Goal: Task Accomplishment & Management: Manage account settings

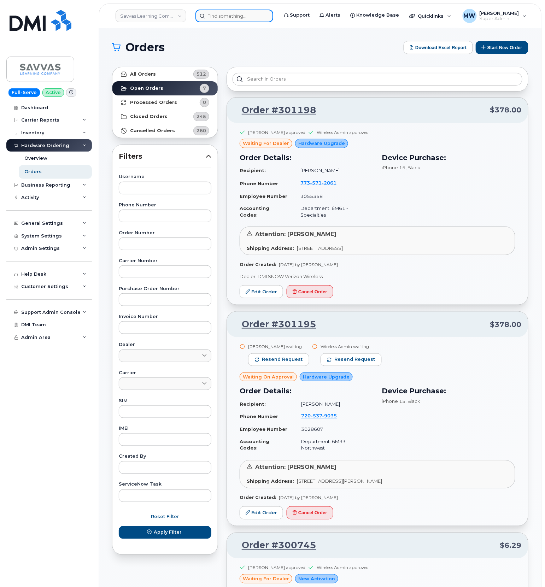
click at [220, 19] on input at bounding box center [235, 16] width 78 height 13
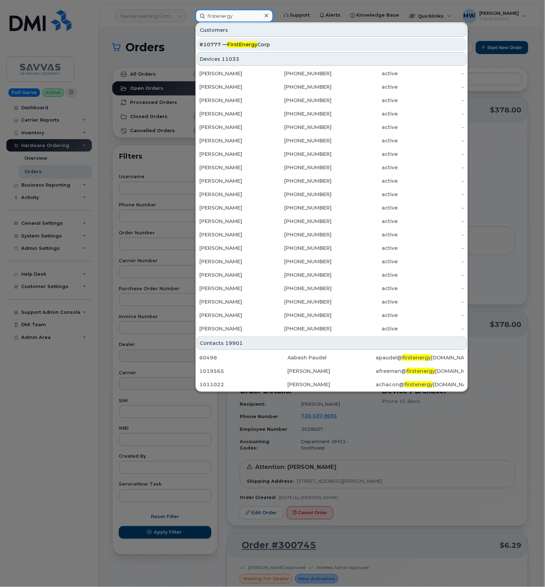
type input "firstenergy"
click at [282, 46] on div "#10777 — FirstEnergy Corp" at bounding box center [331, 44] width 265 height 7
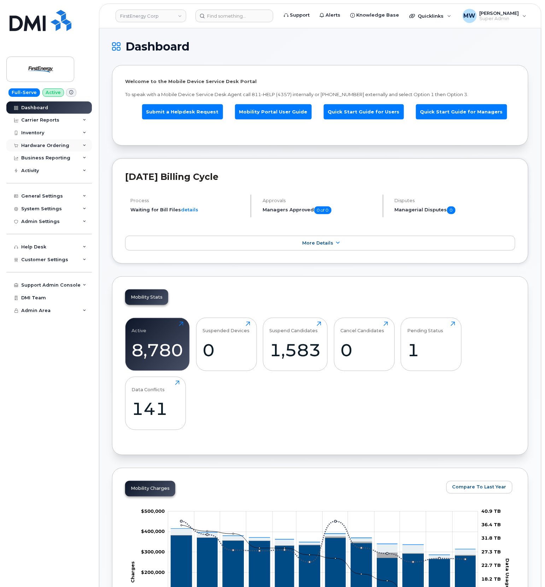
click at [27, 147] on div "Hardware Ordering" at bounding box center [45, 146] width 48 height 6
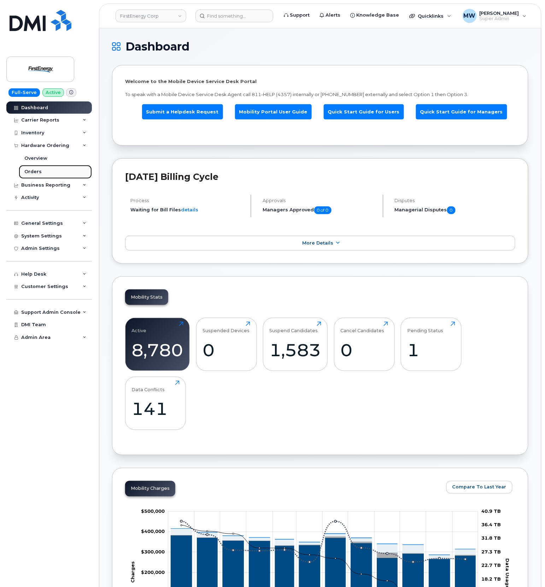
click at [38, 176] on link "Orders" at bounding box center [55, 171] width 73 height 13
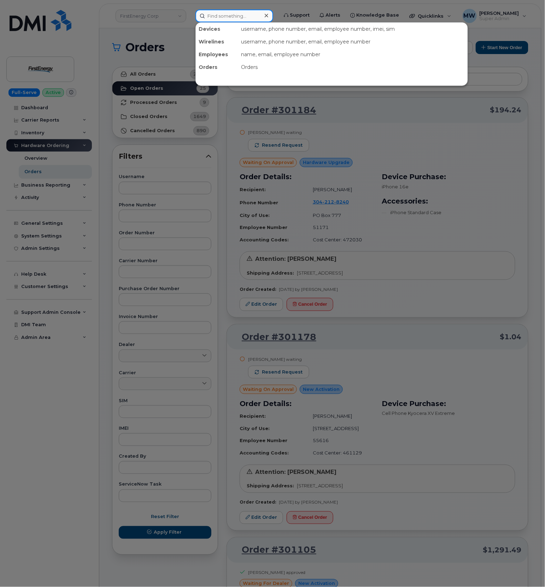
click at [264, 16] on input at bounding box center [235, 16] width 78 height 13
paste input "814) 823-5494"
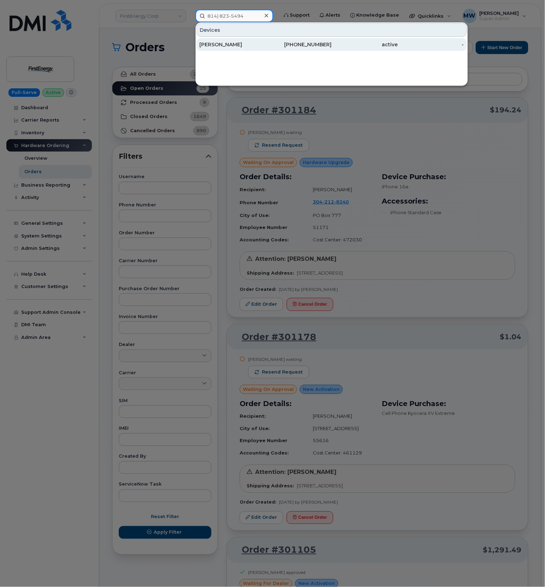
type input "814) 823-5494"
click at [292, 50] on div "814-823-5494" at bounding box center [299, 44] width 66 height 13
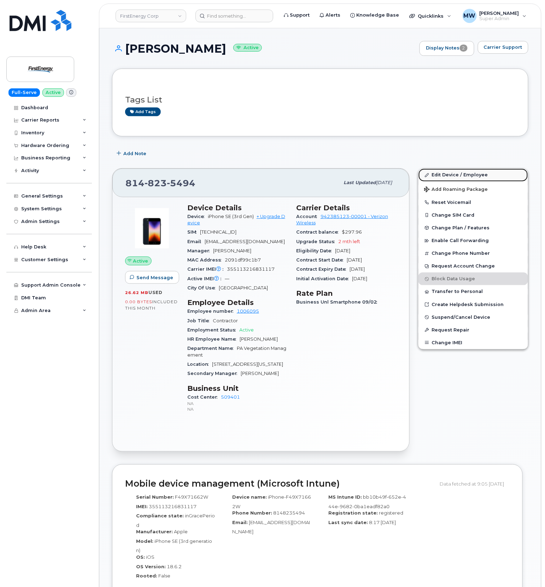
click at [471, 176] on link "Edit Device / Employee" at bounding box center [474, 175] width 110 height 13
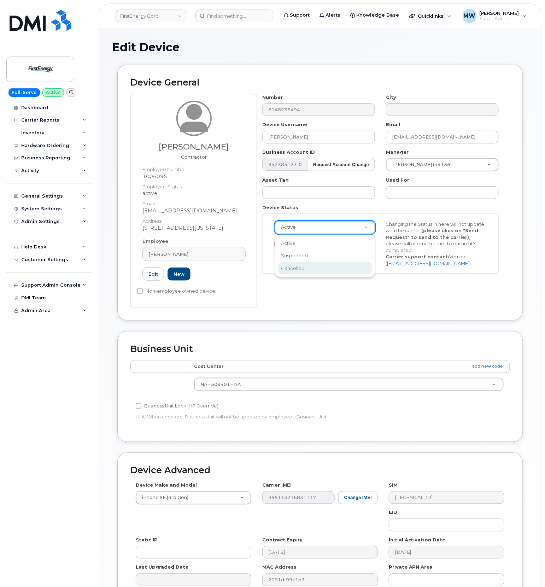
scroll to position [0, 2]
select select "cancelled"
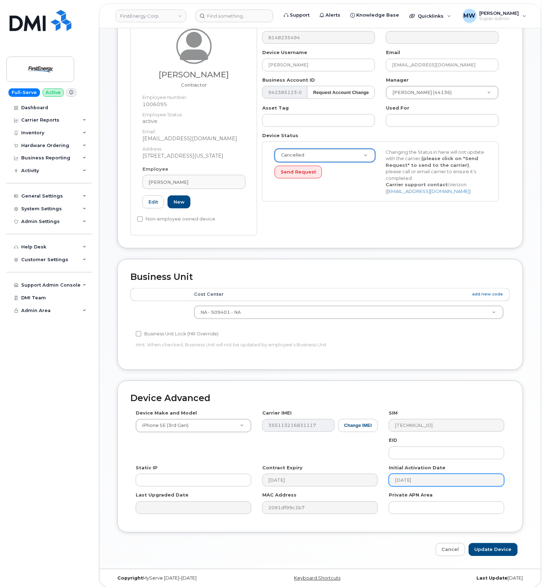
scroll to position [79, 0]
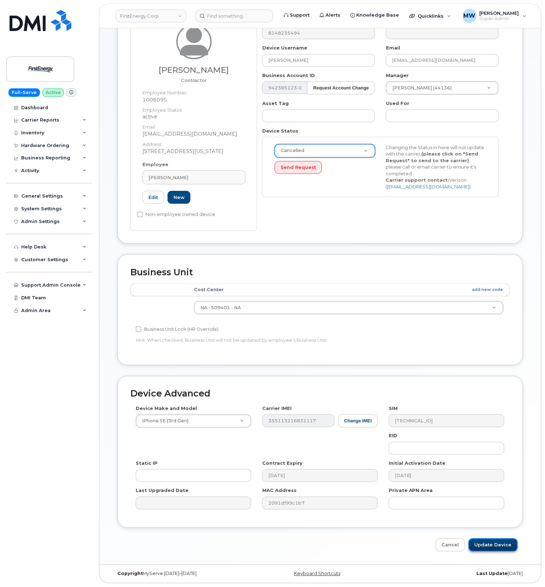
click at [494, 543] on input "Update Device" at bounding box center [493, 545] width 49 height 13
type input "Saving..."
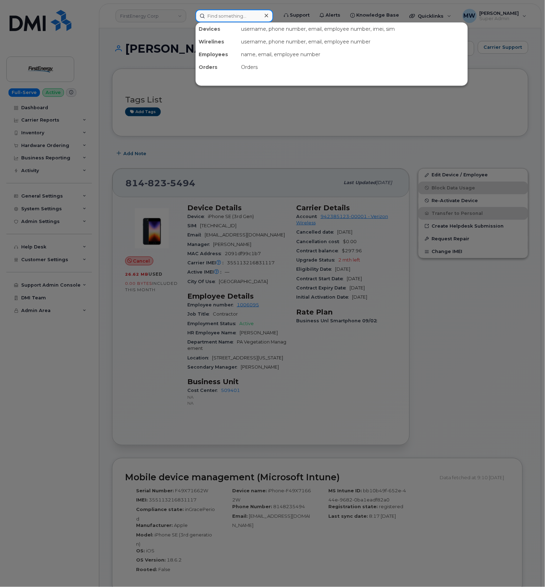
click at [236, 10] on input at bounding box center [235, 16] width 78 height 13
paste input "7404578327"
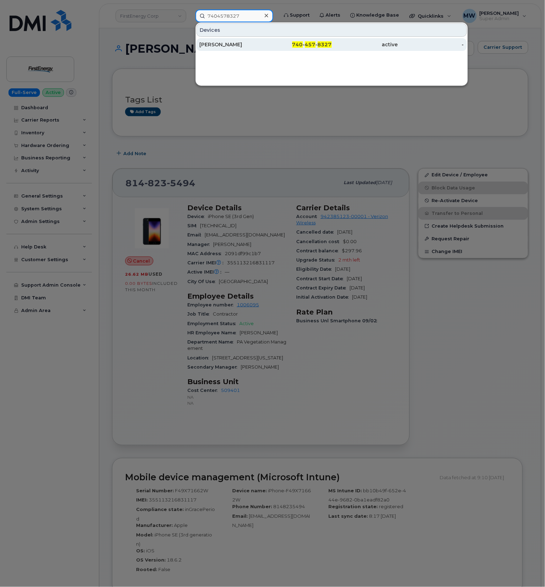
type input "7404578327"
click at [260, 45] on div "Robert R Doyle Jr" at bounding box center [232, 44] width 66 height 7
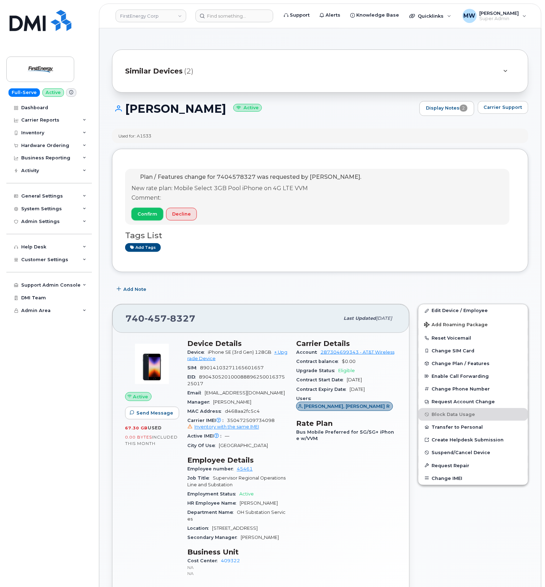
click at [151, 214] on span "Confirm" at bounding box center [148, 214] width 20 height 7
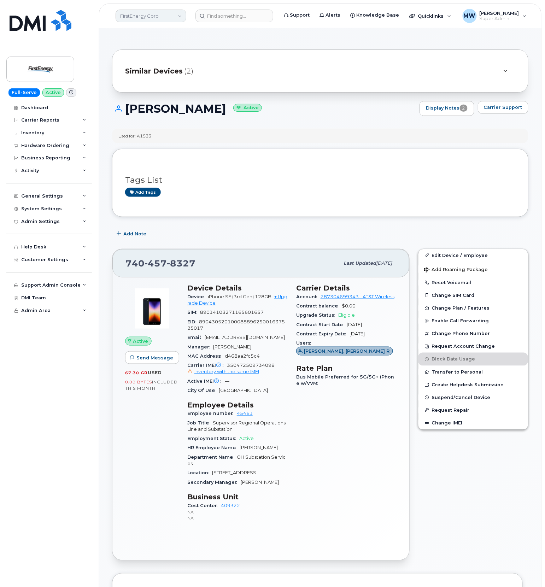
click at [145, 20] on link "FirstEnergy Corp" at bounding box center [151, 16] width 71 height 13
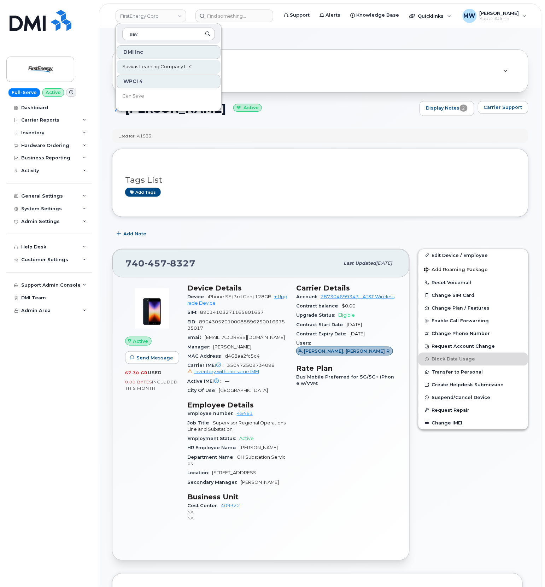
type input "sav"
click at [145, 64] on span "Savvas Learning Company LLC" at bounding box center [157, 66] width 70 height 7
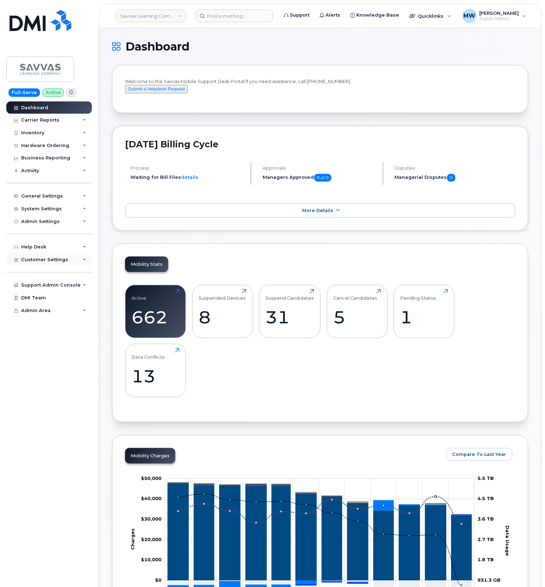
click at [30, 262] on span "Customer Settings" at bounding box center [44, 259] width 47 height 5
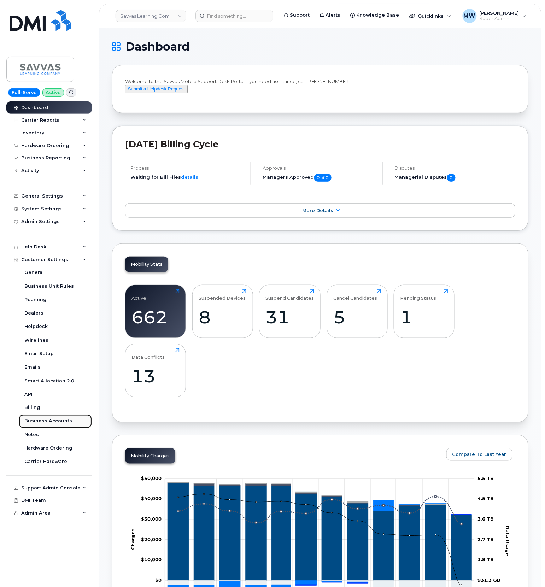
click at [36, 427] on link "Business Accounts" at bounding box center [55, 421] width 73 height 13
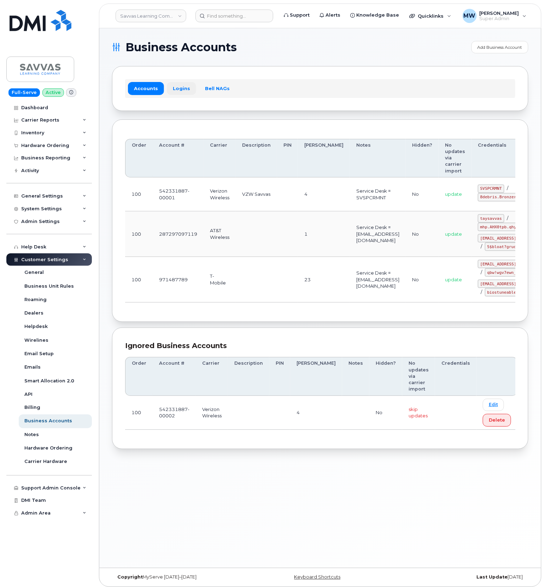
click at [177, 85] on link "Logins" at bounding box center [181, 88] width 29 height 13
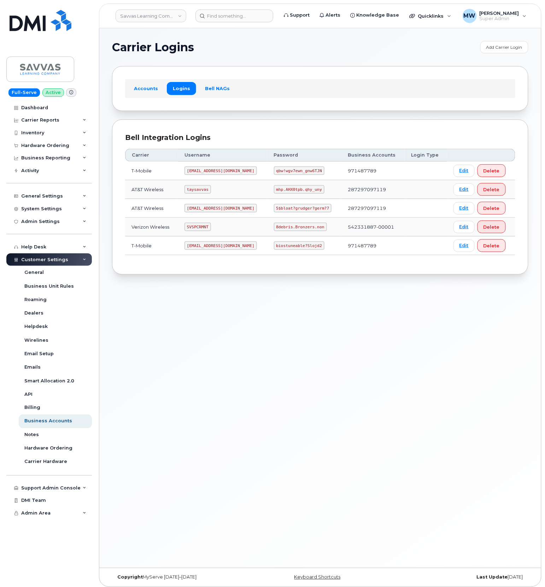
click at [198, 225] on code "SVSPCRMNT" at bounding box center [198, 227] width 27 height 8
copy code "SVSPCRMNT"
click at [288, 228] on code "8debris.Bronzers.non" at bounding box center [300, 227] width 53 height 8
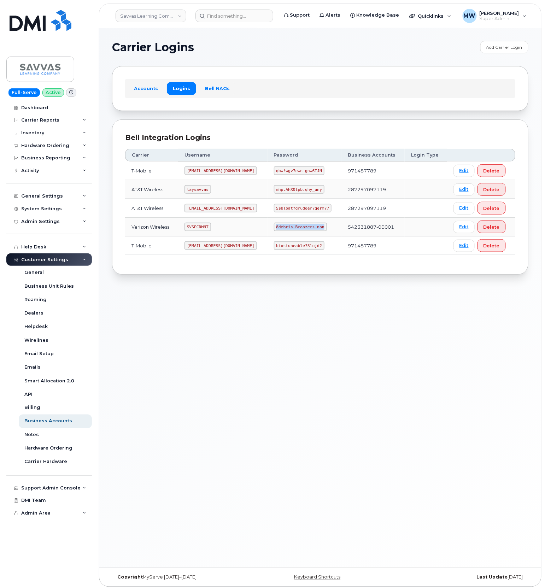
click at [288, 228] on code "8debris.Bronzers.non" at bounding box center [300, 227] width 53 height 8
copy code "8debris.Bronzers.non"
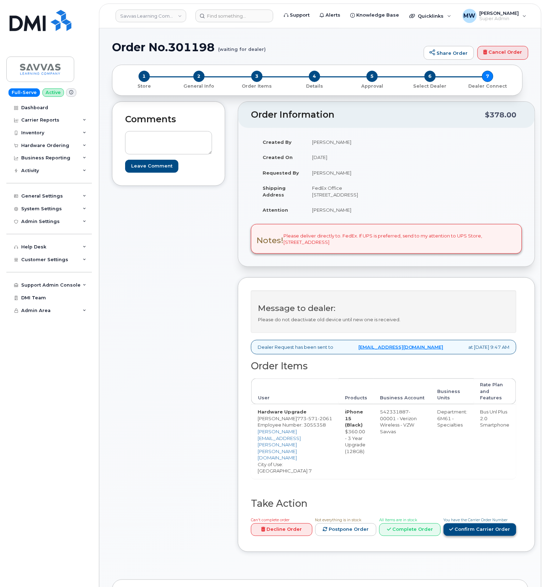
click at [453, 528] on link "Confirm Carrier Order" at bounding box center [480, 530] width 73 height 13
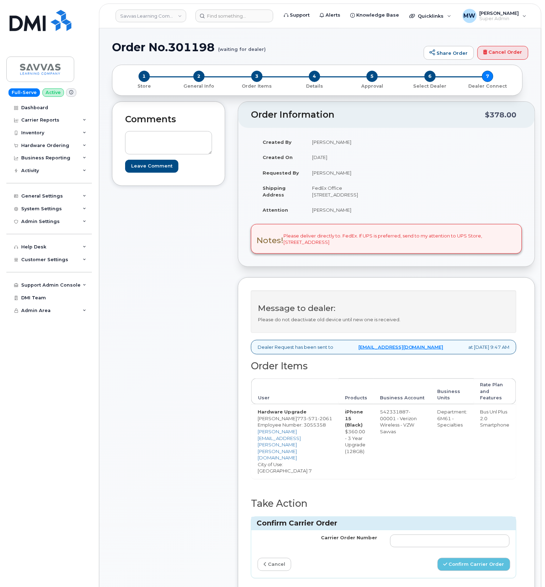
click at [456, 531] on td at bounding box center [450, 541] width 133 height 21
click at [458, 535] on input "Carrier Order Number" at bounding box center [450, 541] width 120 height 13
paste input "MB3000595317807"
type input "MB3000595317807"
click at [470, 569] on div "Carrier Order Number MB3000595317807 cancel Confirm Carrier Order" at bounding box center [383, 555] width 265 height 48
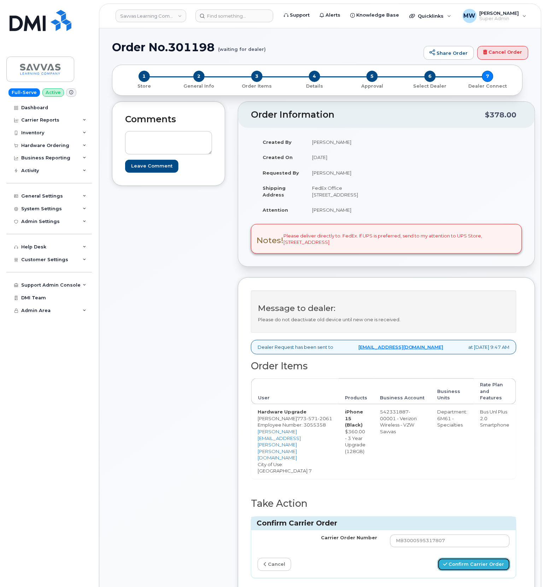
click at [467, 559] on button "Confirm Carrier Order" at bounding box center [474, 564] width 73 height 13
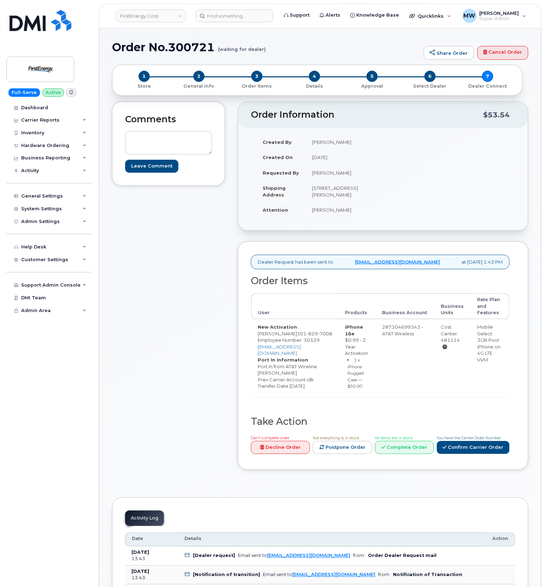
click at [192, 50] on h1 "Order No.300721 (waiting for dealer)" at bounding box center [266, 47] width 308 height 12
copy h1 "300721"
click at [75, 144] on div "Hardware Ordering" at bounding box center [49, 145] width 86 height 13
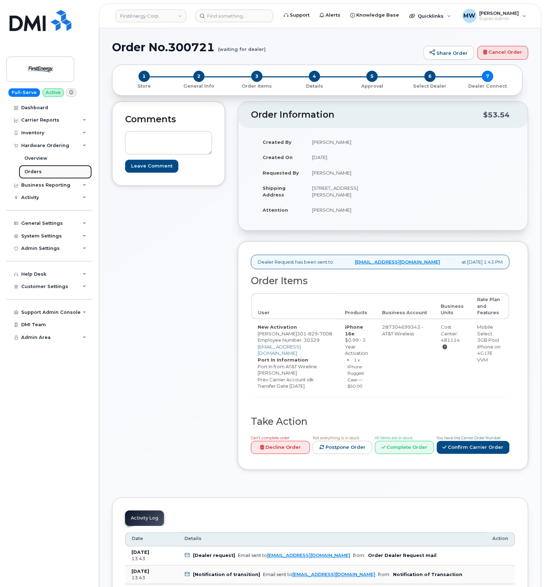
click at [43, 177] on link "Orders" at bounding box center [55, 171] width 73 height 13
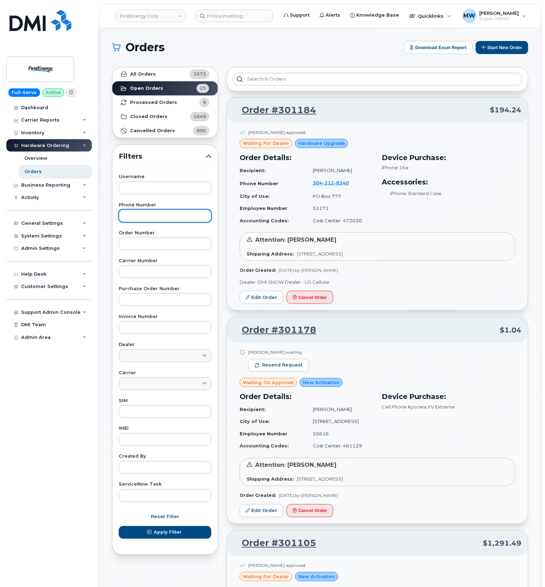
click at [161, 216] on input "text" at bounding box center [165, 216] width 93 height 13
click at [156, 237] on div "Order Number" at bounding box center [165, 240] width 93 height 19
click at [166, 239] on input "text" at bounding box center [165, 244] width 93 height 13
paste input "300721"
type input "300721"
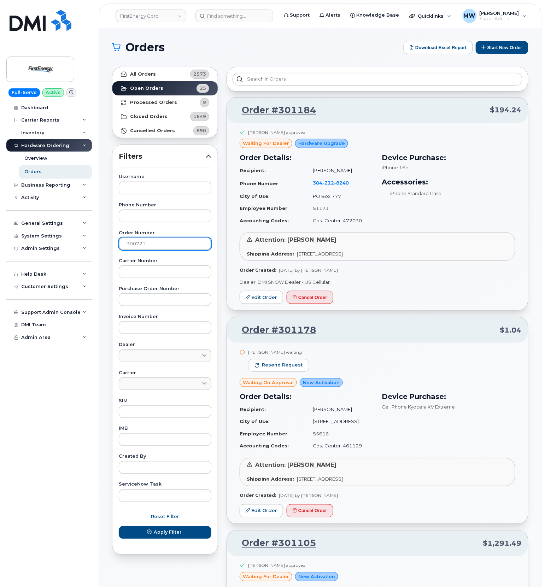
click at [119, 527] on button "Apply Filter" at bounding box center [165, 533] width 93 height 13
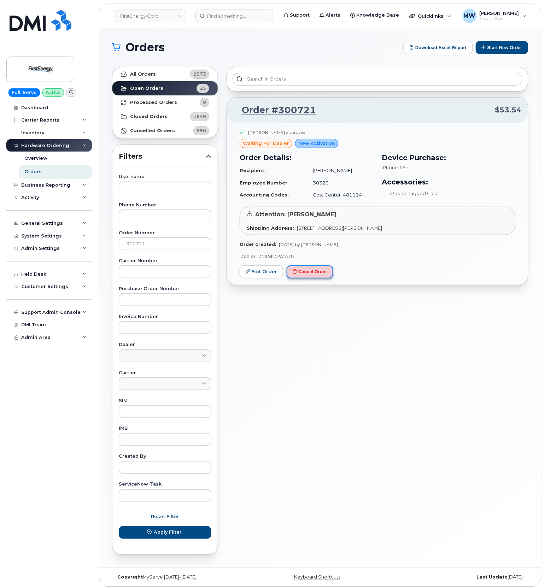
click at [307, 270] on button "Cancel Order" at bounding box center [310, 272] width 47 height 13
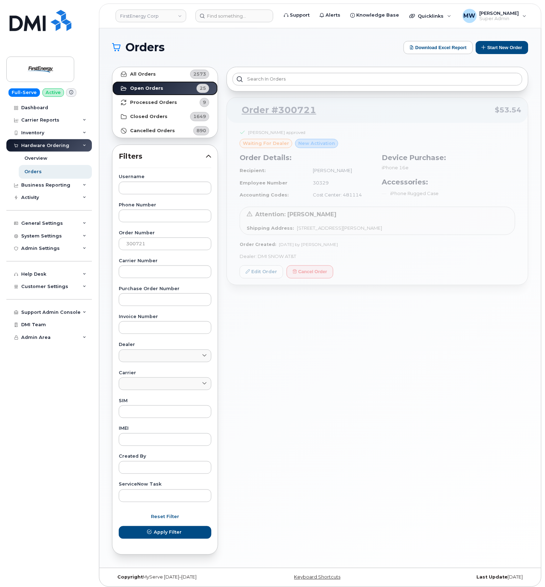
click at [149, 87] on strong "Open Orders" at bounding box center [146, 89] width 33 height 6
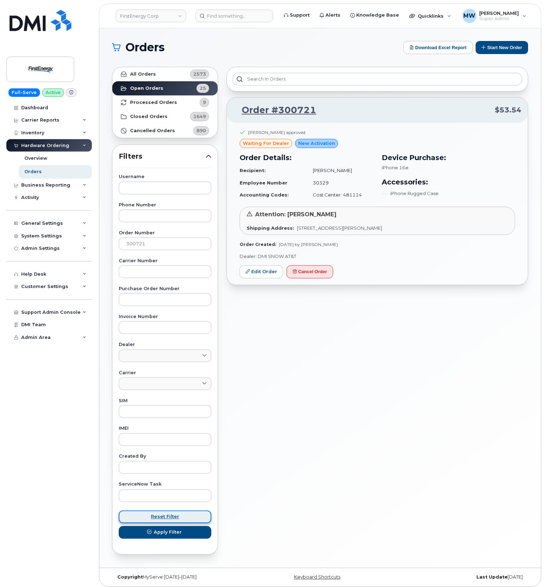
click at [165, 517] on span "Reset Filter" at bounding box center [165, 517] width 28 height 7
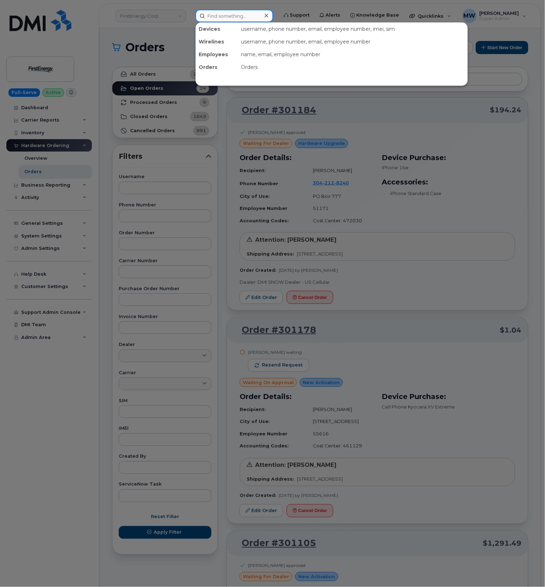
click at [219, 21] on input at bounding box center [235, 16] width 78 height 13
paste input "864) 908-1830"
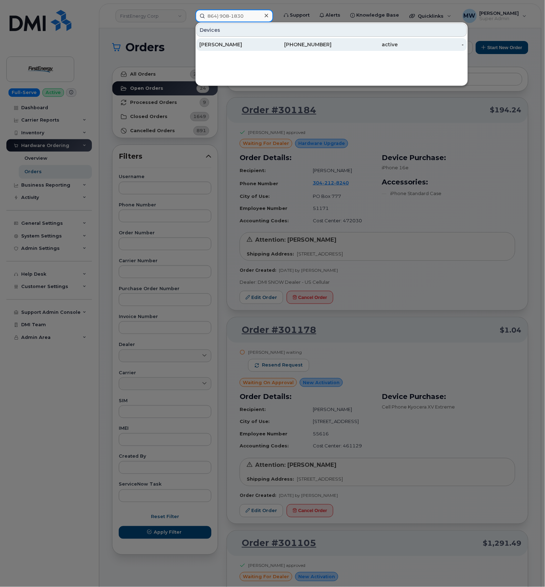
type input "864) 908-1830"
click at [309, 41] on div "864-908-1830" at bounding box center [299, 44] width 66 height 13
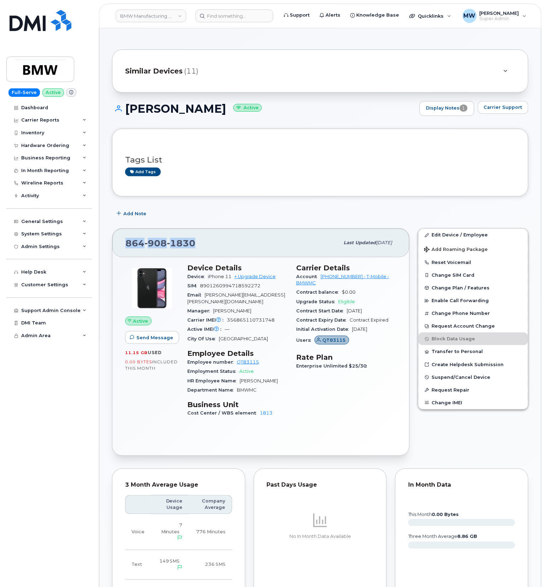
drag, startPoint x: 204, startPoint y: 240, endPoint x: 123, endPoint y: 235, distance: 80.4
click at [127, 238] on div "[PHONE_NUMBER]" at bounding box center [233, 243] width 214 height 15
copy span "[PHONE_NUMBER]"
click at [457, 236] on link "Edit Device / Employee" at bounding box center [474, 235] width 110 height 13
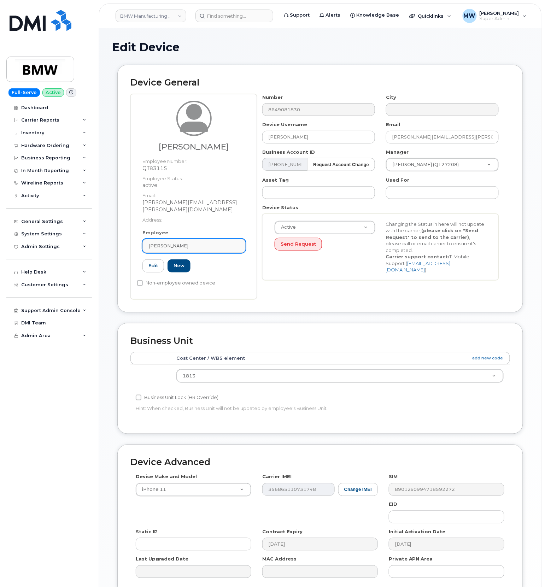
click at [201, 245] on link "[PERSON_NAME]" at bounding box center [194, 246] width 103 height 14
paste input "William K. Denton"
drag, startPoint x: 178, startPoint y: 257, endPoint x: 182, endPoint y: 254, distance: 5.3
click at [178, 258] on input "William K. Denton" at bounding box center [187, 263] width 80 height 11
drag, startPoint x: 194, startPoint y: 257, endPoint x: 78, endPoint y: 259, distance: 116.0
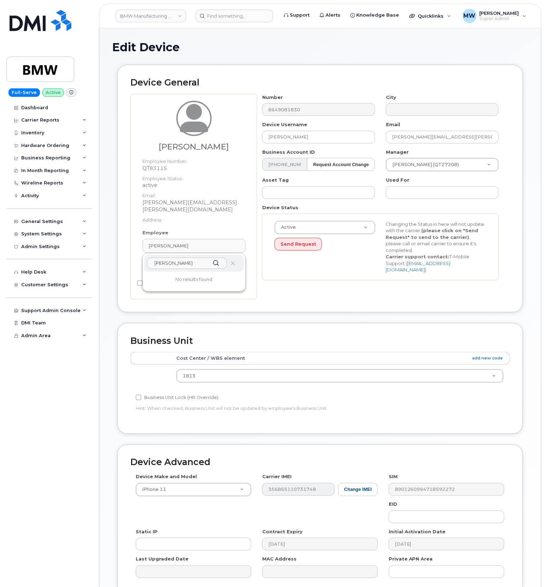
click at [99, 259] on div "BMW Manufacturing Co LLC Support Alerts Knowledge Base Quicklinks Suspend / Can…" at bounding box center [320, 330] width 443 height 605
click at [226, 239] on link "Stephen Haloulos" at bounding box center [194, 246] width 103 height 14
type input "A"
paste input "27131"
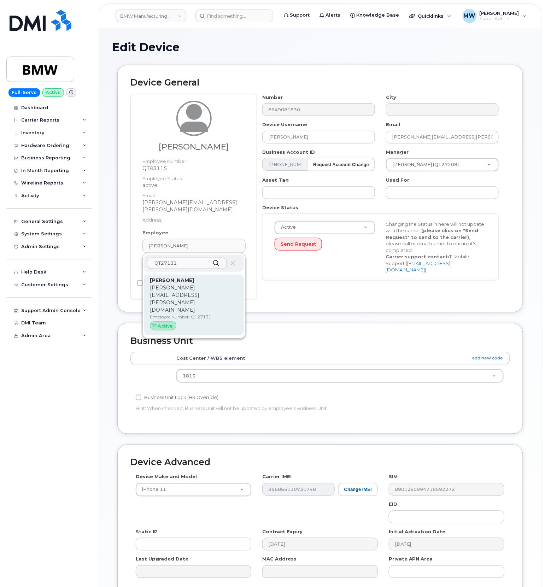
type input "QT27131"
click at [207, 284] on p "kevin.denton@bmwmc.com" at bounding box center [194, 299] width 88 height 30
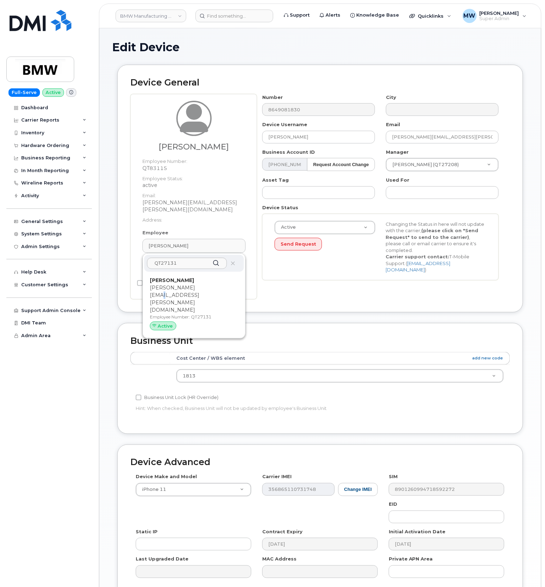
type input "Kevin Denton"
type input "kevin.denton@bmwmc.com"
type input "QT27131"
type input "14966756"
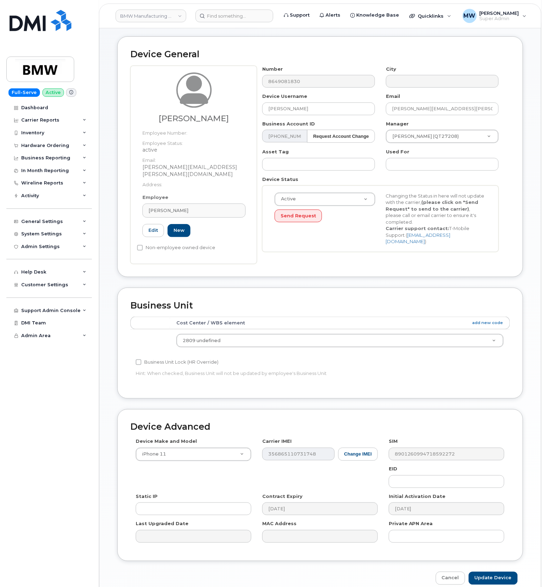
scroll to position [57, 0]
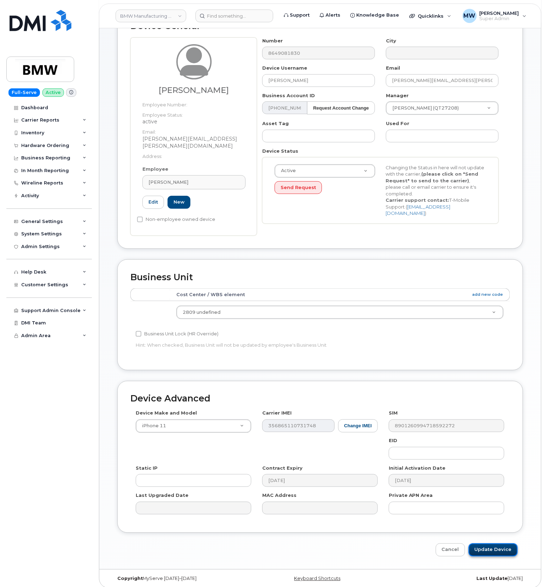
click at [508, 547] on input "Update Device" at bounding box center [493, 550] width 49 height 13
type input "Saving..."
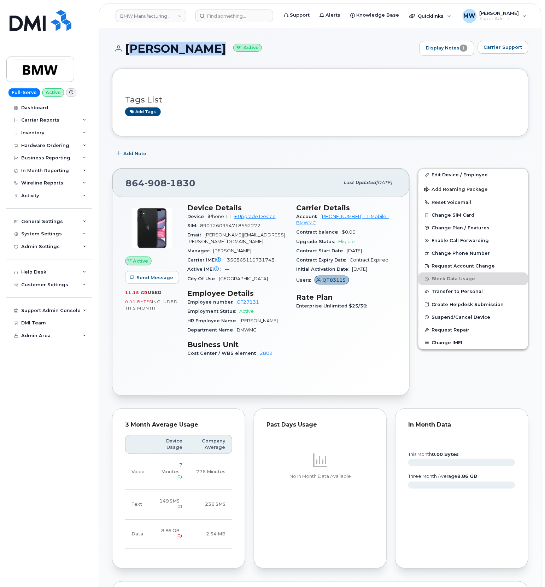
drag, startPoint x: 205, startPoint y: 51, endPoint x: 129, endPoint y: 51, distance: 76.4
click at [129, 51] on h1 "[PERSON_NAME] Active" at bounding box center [264, 48] width 304 height 12
copy h1 "[PERSON_NAME]"
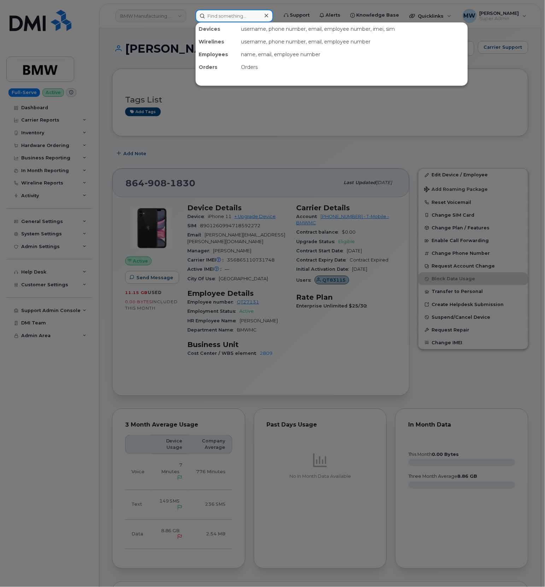
click at [243, 19] on input at bounding box center [235, 16] width 78 height 13
paste input "2019054578"
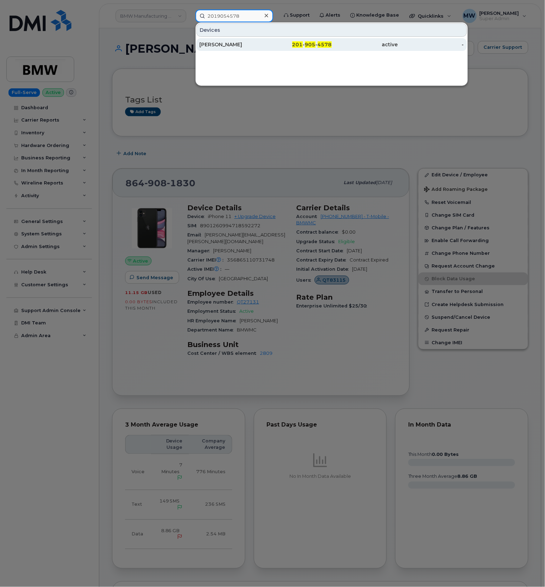
type input "2019054578"
click at [257, 49] on div "[PERSON_NAME]" at bounding box center [232, 44] width 66 height 13
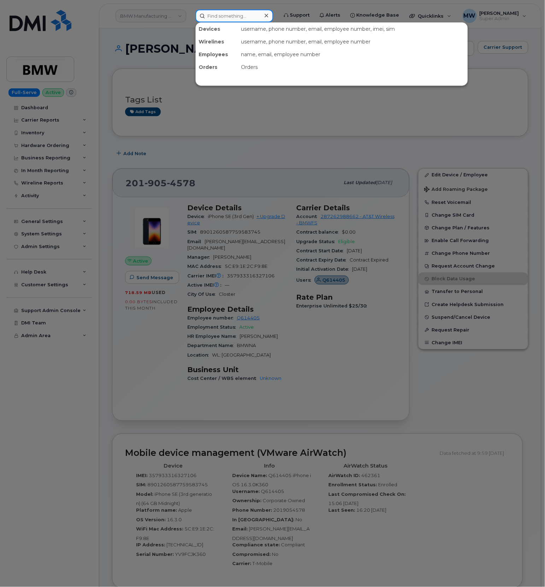
click at [225, 17] on input at bounding box center [235, 16] width 78 height 13
paste input "2019054578"
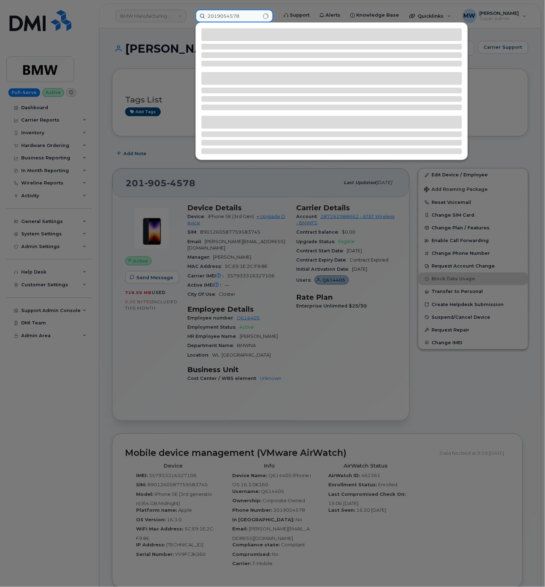
type input "2019054578"
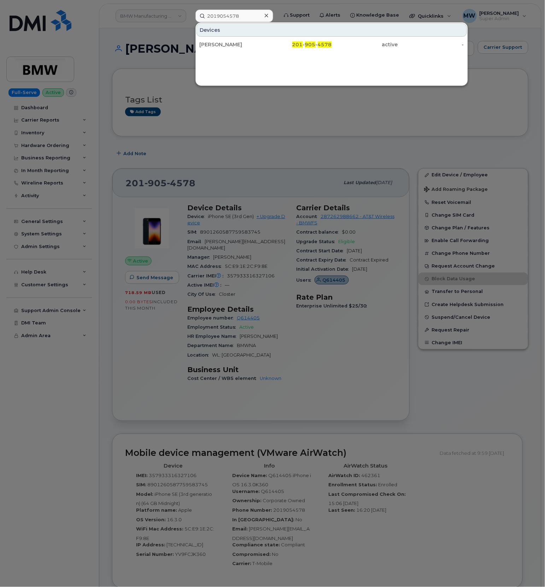
drag, startPoint x: 370, startPoint y: 41, endPoint x: 283, endPoint y: 88, distance: 98.9
click at [370, 41] on div "active" at bounding box center [365, 44] width 66 height 13
